Goal: Transaction & Acquisition: Purchase product/service

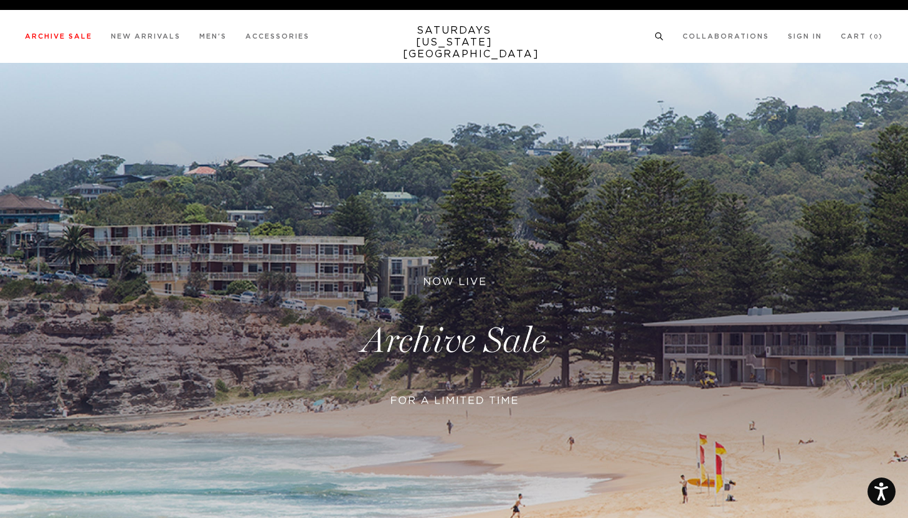
click at [661, 35] on icon at bounding box center [658, 36] width 9 height 8
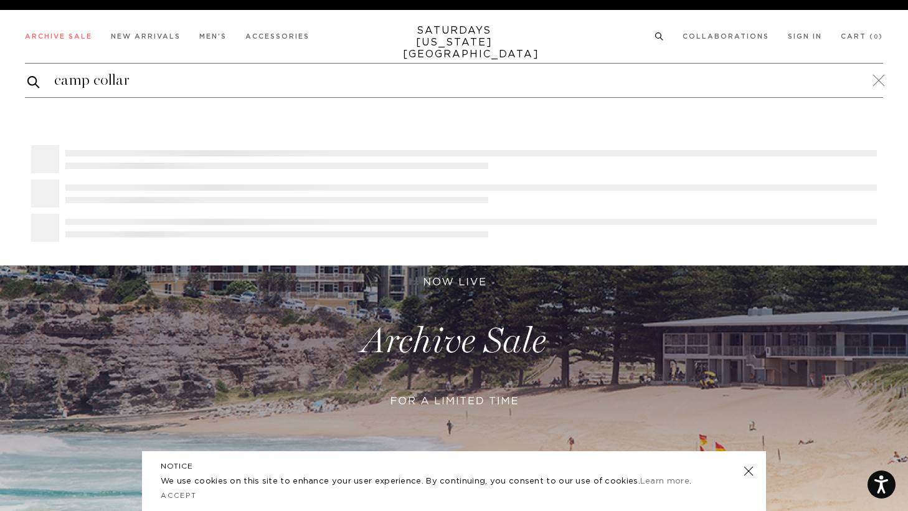
type input "camp collar"
click at [27, 74] on button "submit" at bounding box center [33, 82] width 12 height 16
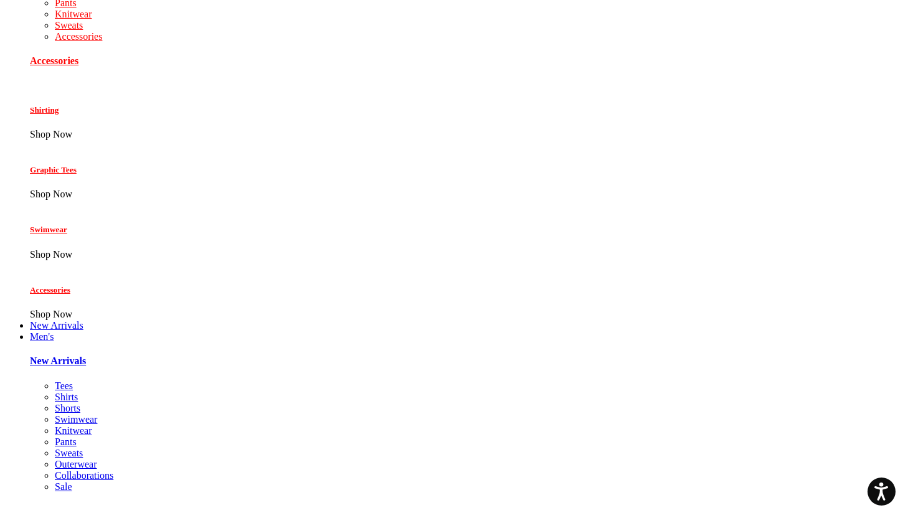
scroll to position [231, 0]
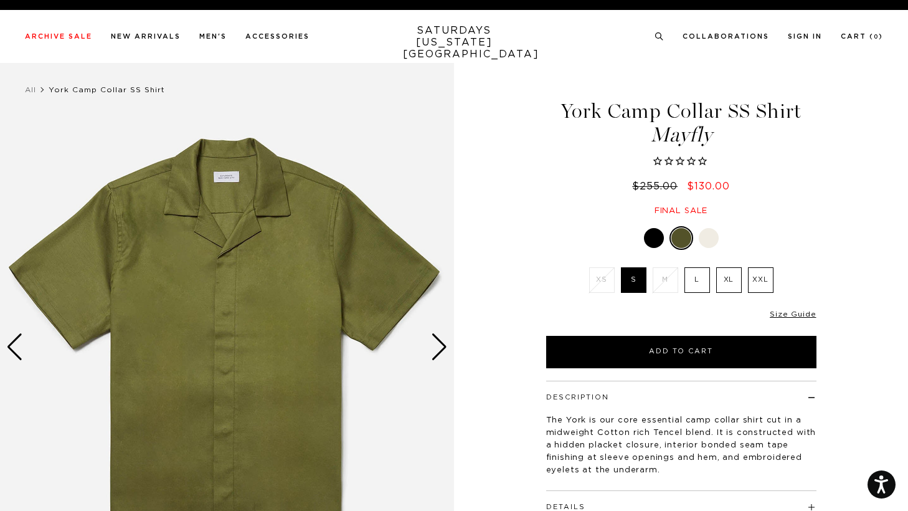
click at [442, 347] on div "Next slide" at bounding box center [439, 346] width 17 height 27
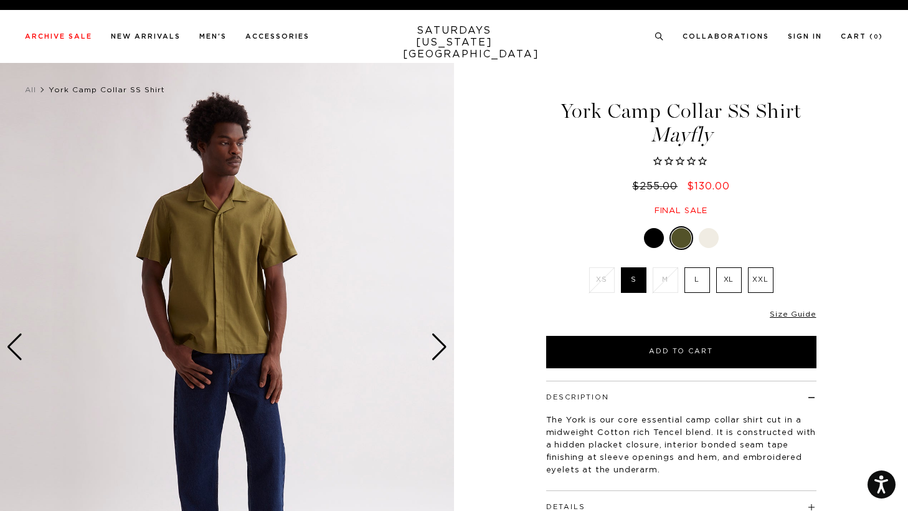
click at [442, 347] on div "Next slide" at bounding box center [439, 346] width 17 height 27
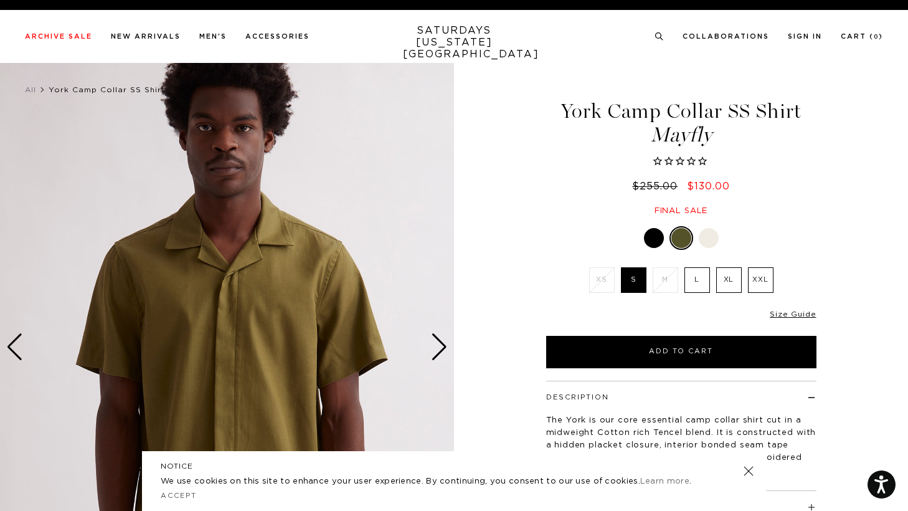
click at [442, 347] on div "Next slide" at bounding box center [439, 346] width 17 height 27
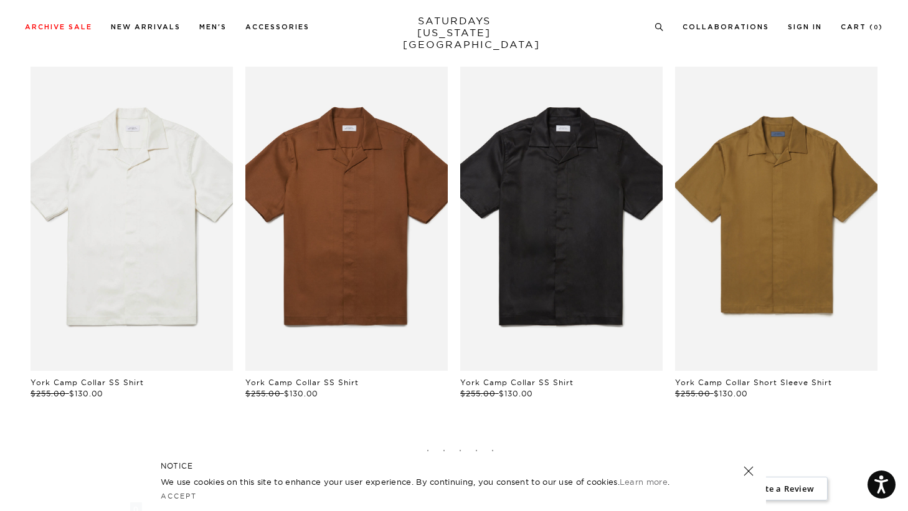
scroll to position [643, 0]
